Goal: Information Seeking & Learning: Learn about a topic

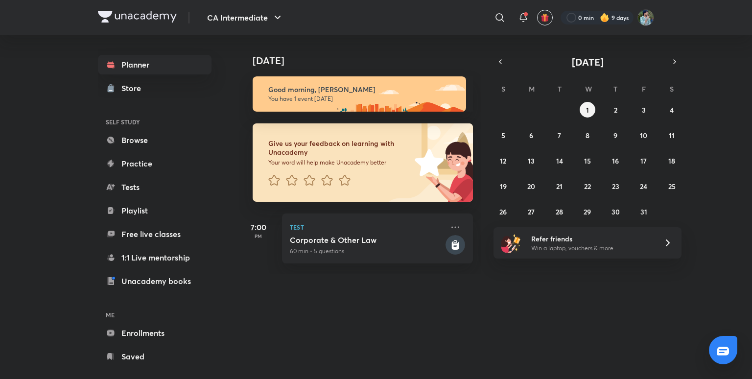
click at [480, 333] on div "[DATE] [DATE] Good morning, [PERSON_NAME] You have 1 event [DATE] Give us your …" at bounding box center [446, 203] width 415 height 336
click at [153, 336] on link "Enrollments" at bounding box center [155, 333] width 114 height 20
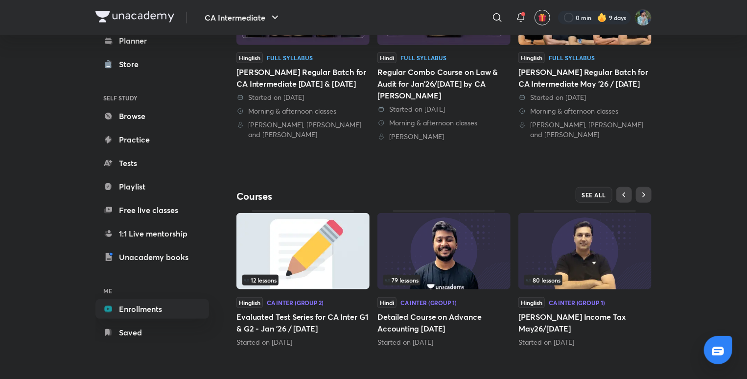
scroll to position [296, 0]
click at [584, 196] on span "SEE ALL" at bounding box center [594, 194] width 24 height 7
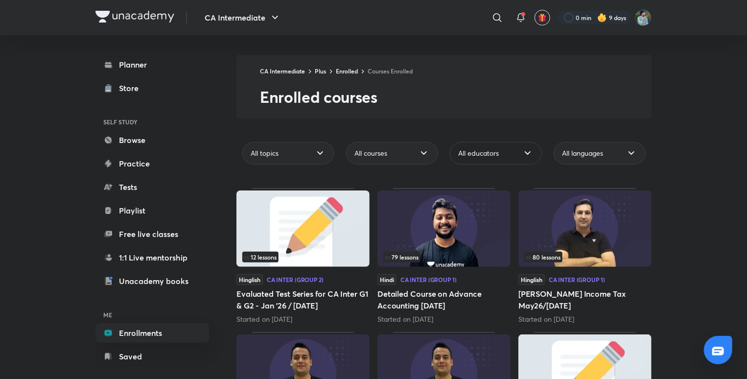
click at [515, 151] on div "All educators" at bounding box center [496, 153] width 92 height 23
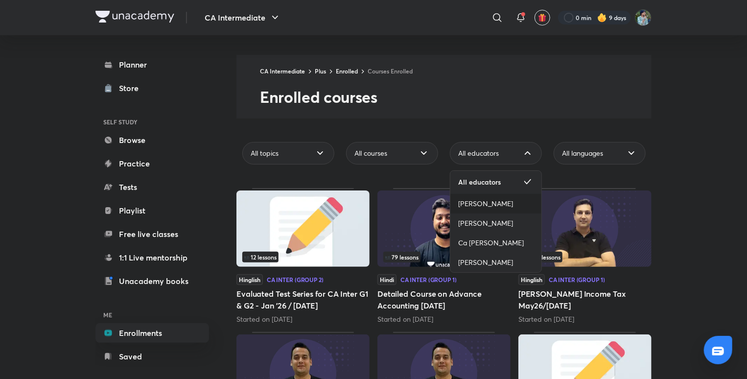
click at [485, 198] on div "[PERSON_NAME]" at bounding box center [496, 204] width 91 height 20
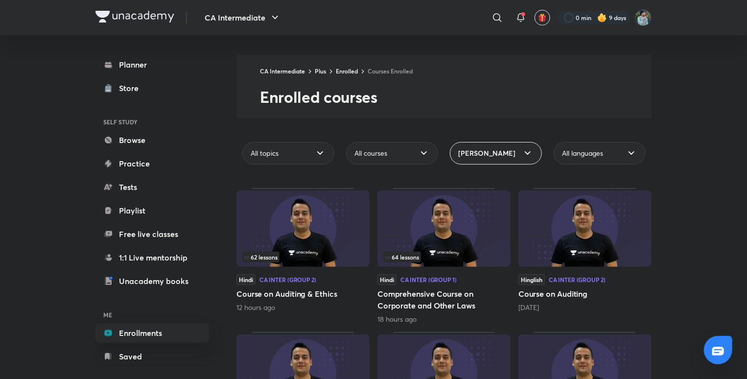
scroll to position [238, 0]
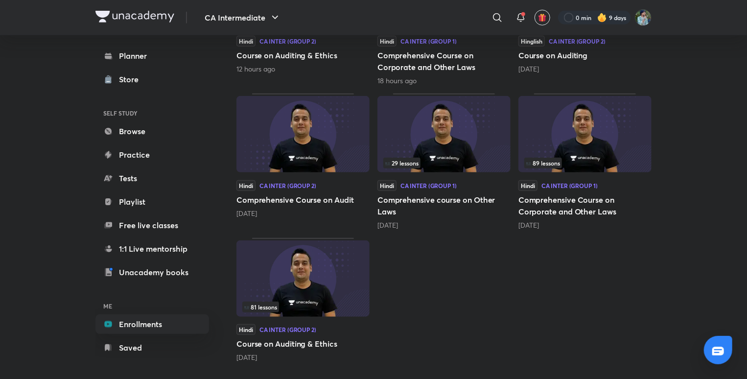
click at [322, 289] on img at bounding box center [303, 278] width 133 height 76
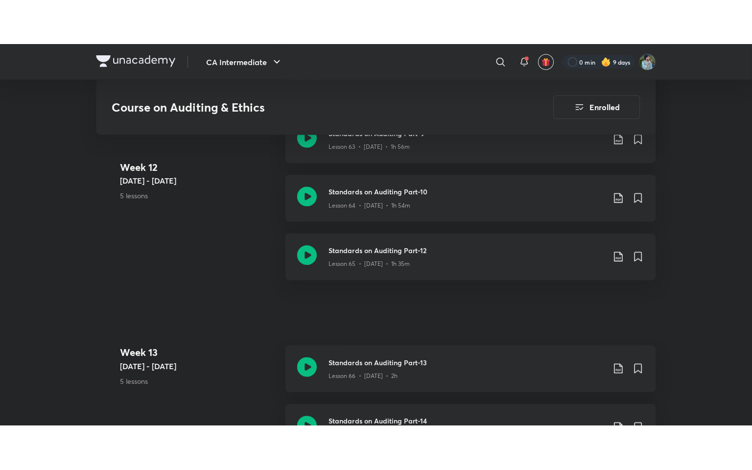
scroll to position [4783, 0]
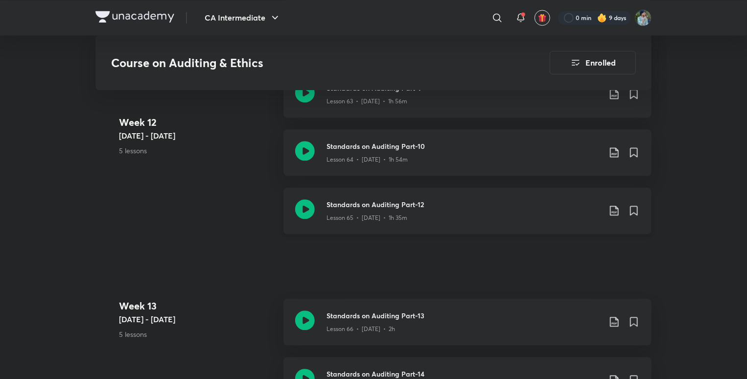
click at [305, 210] on icon at bounding box center [305, 209] width 20 height 20
